Goal: Information Seeking & Learning: Learn about a topic

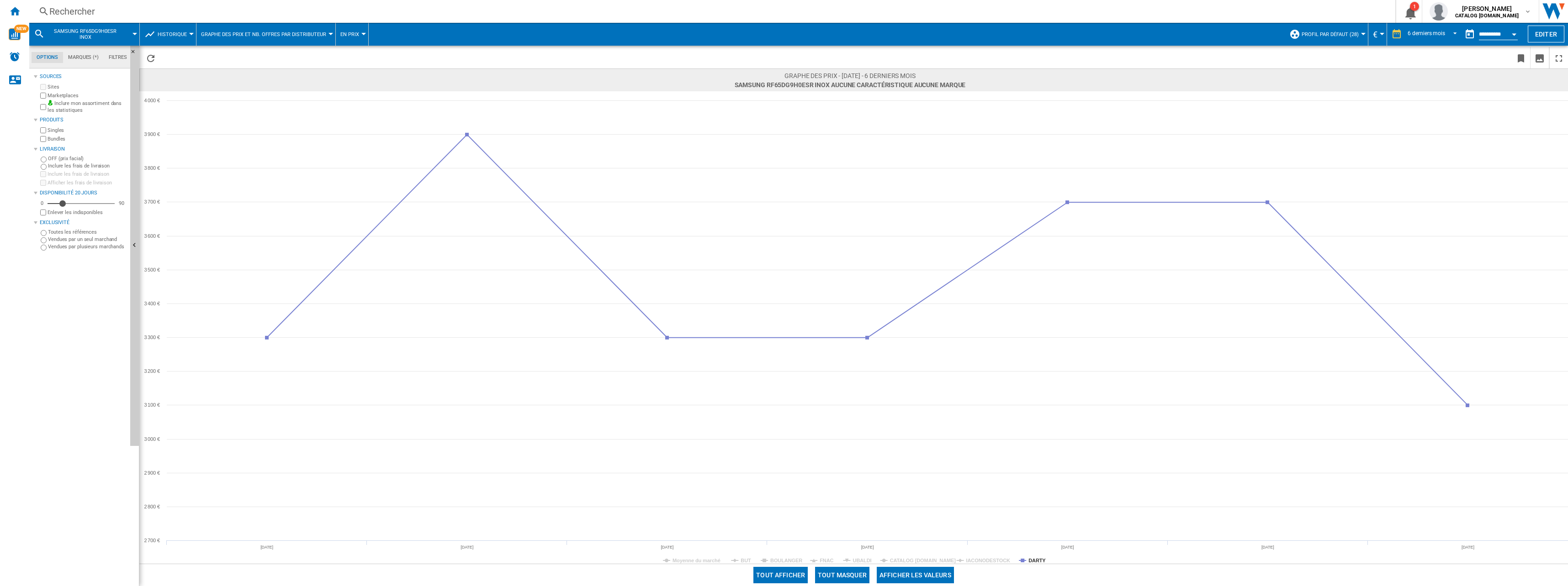
click at [148, 20] on div "Rechercher Rechercher 0 1 [PERSON_NAME] CATALOG [DOMAIN_NAME] CATALOG [DOMAIN_N…" at bounding box center [799, 11] width 1538 height 23
click at [97, 12] on div "Rechercher" at bounding box center [711, 11] width 1322 height 12
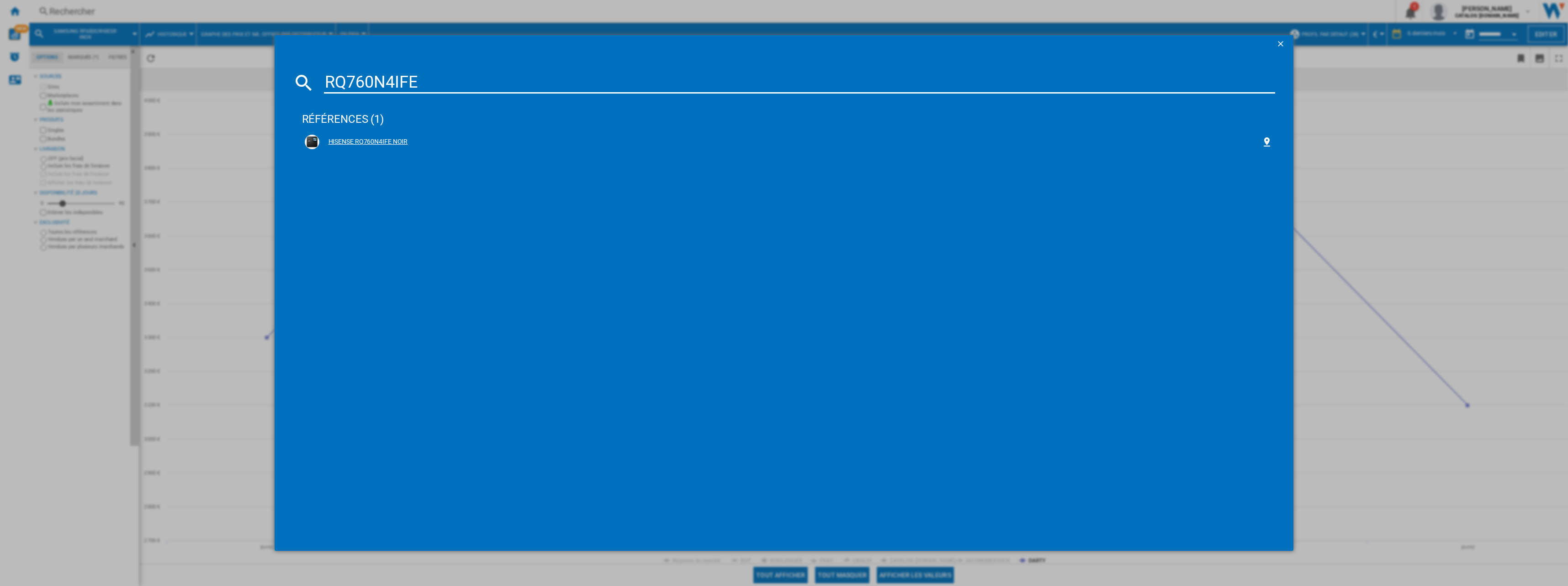
type input "RQ760N4IFE"
click at [360, 135] on div "HISENSE RQ760N4IFE NOIR" at bounding box center [788, 142] width 968 height 14
click at [389, 144] on div "HISENSE RQ760N4IFE NOIR" at bounding box center [790, 143] width 943 height 10
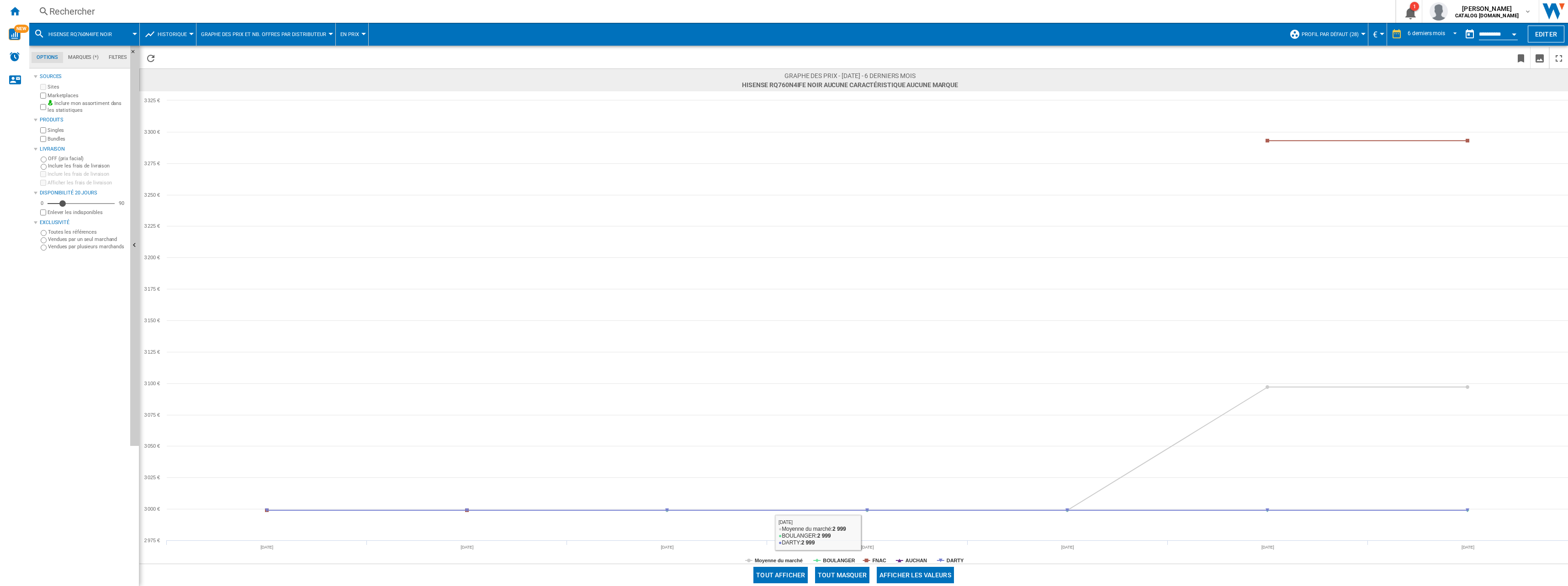
click at [858, 570] on button "Tout masquer" at bounding box center [842, 575] width 55 height 16
click at [954, 559] on tspan "DARTY" at bounding box center [955, 561] width 17 height 6
click at [911, 558] on tspan "AUCHAN" at bounding box center [916, 561] width 21 height 6
click at [886, 561] on rect at bounding box center [852, 327] width 1428 height 473
click at [843, 561] on tspan "BOULANGER" at bounding box center [838, 561] width 32 height 6
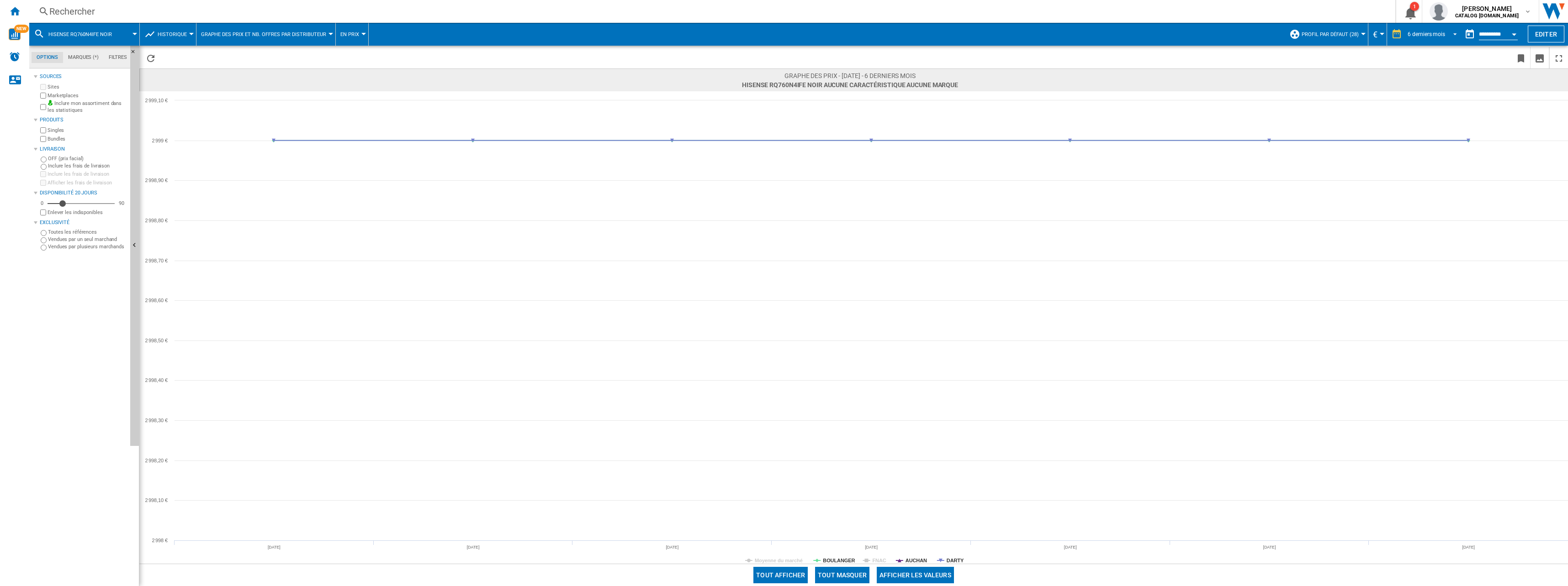
click at [1420, 31] on span "6 derniers mois" at bounding box center [1425, 34] width 37 height 8
click at [1438, 119] on div "12 derniers mois" at bounding box center [1425, 117] width 40 height 8
click at [1413, 31] on div "12 derniers mois" at bounding box center [1424, 34] width 40 height 7
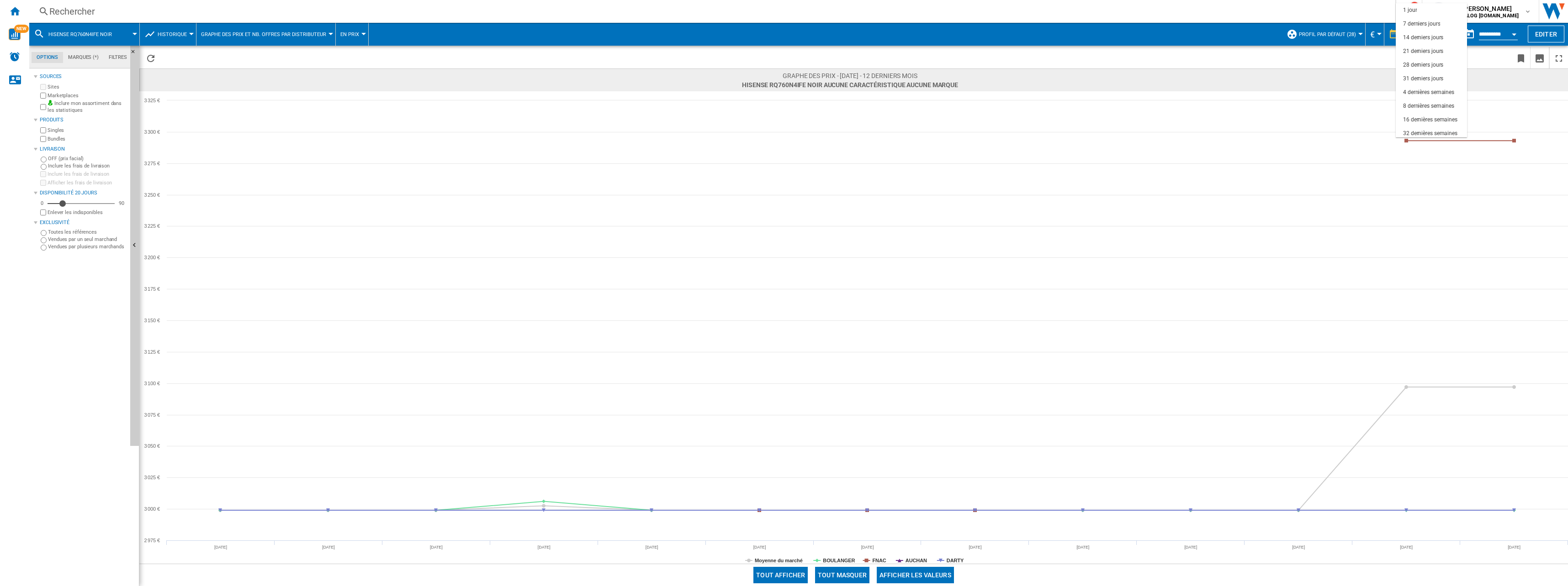
scroll to position [57, 0]
click at [1422, 100] on div "6 derniers mois" at bounding box center [1421, 103] width 37 height 8
